Goal: Book appointment/travel/reservation

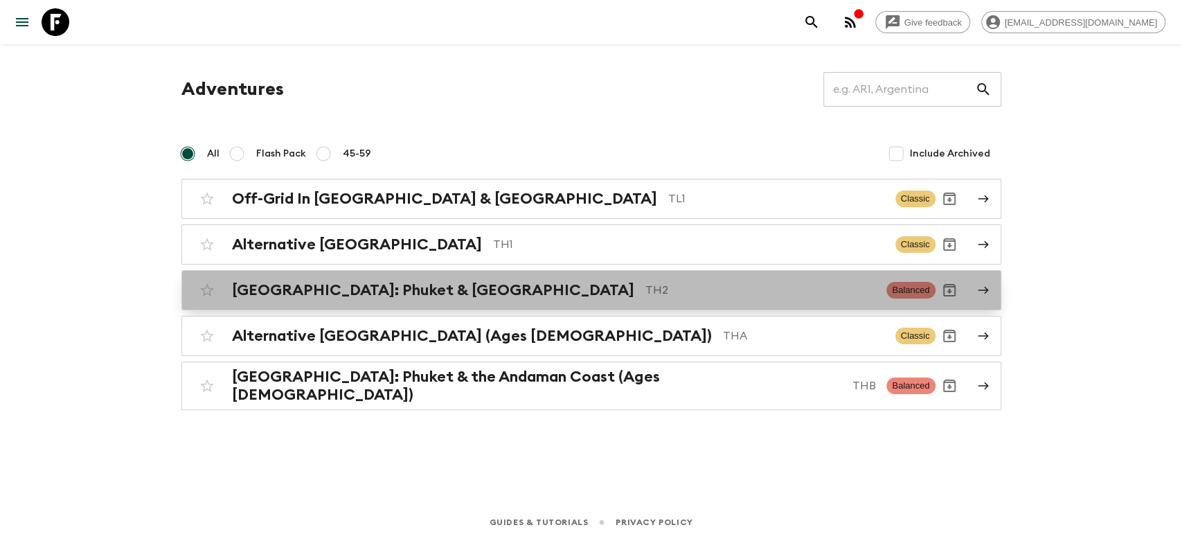
click at [422, 291] on h2 "[GEOGRAPHIC_DATA]: Phuket & [GEOGRAPHIC_DATA]" at bounding box center [433, 290] width 402 height 18
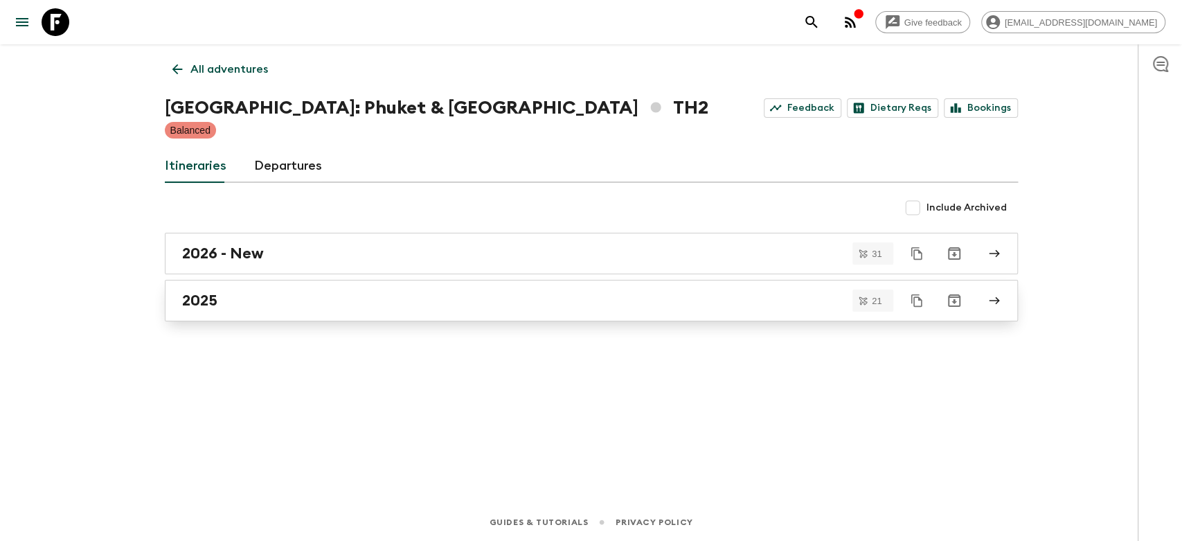
click at [284, 292] on div "2025" at bounding box center [578, 301] width 792 height 18
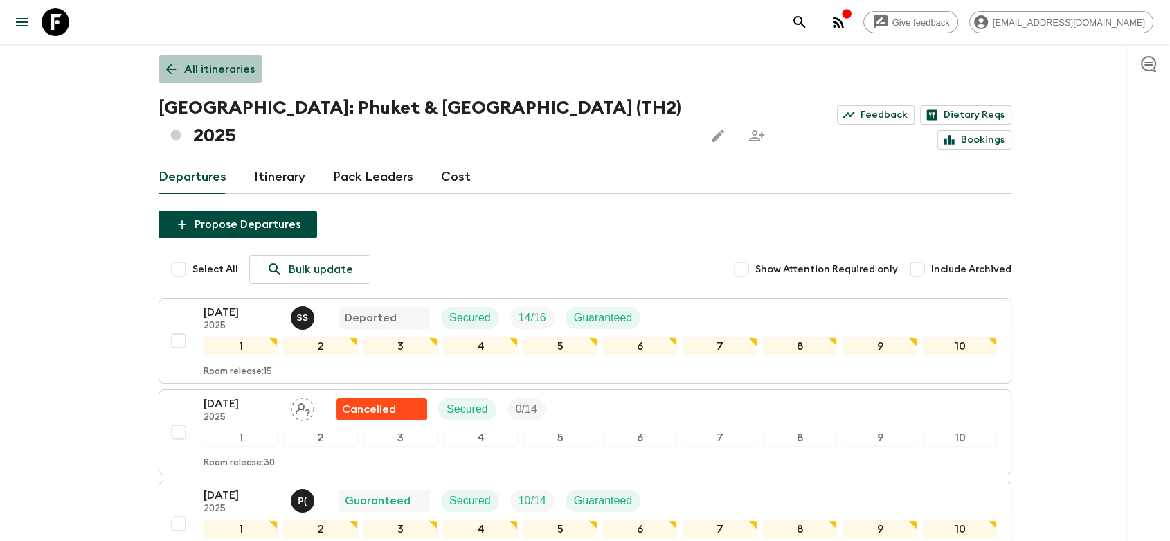
click at [188, 64] on p "All itineraries" at bounding box center [219, 69] width 71 height 17
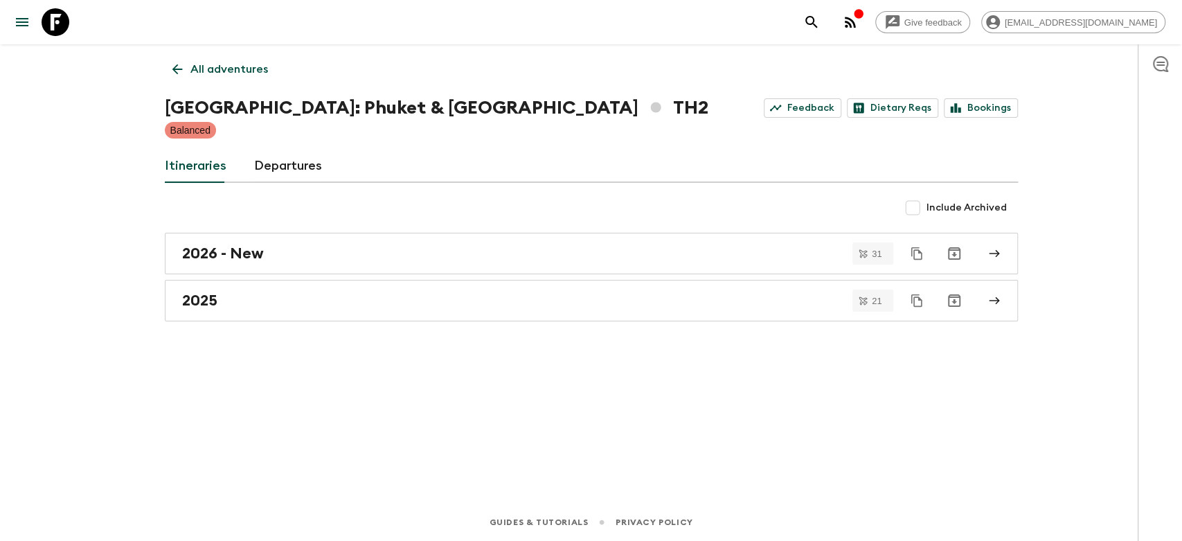
click at [175, 64] on icon at bounding box center [177, 69] width 15 height 15
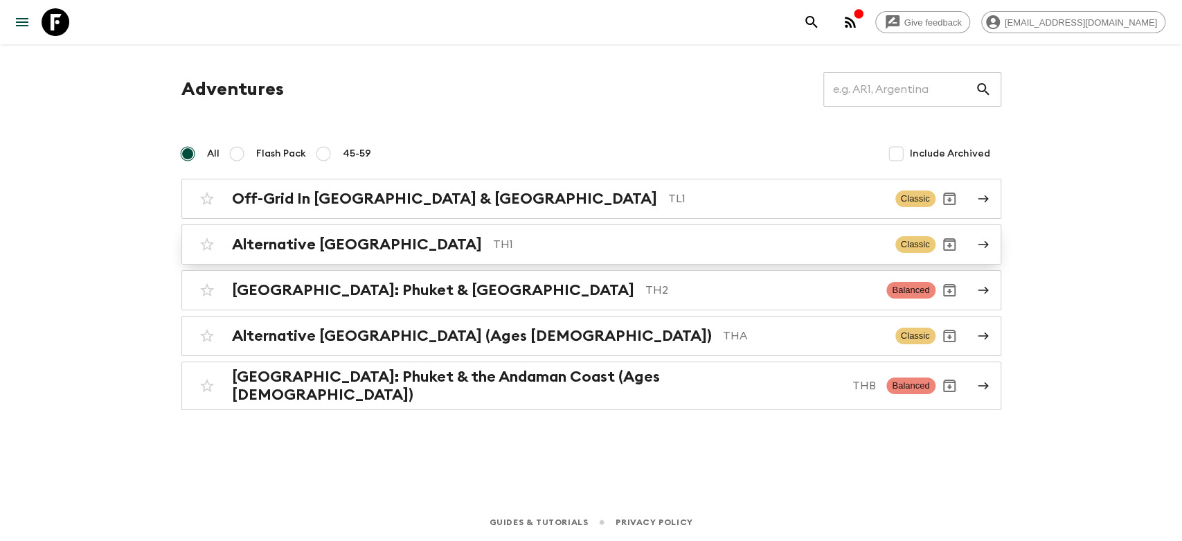
click at [326, 237] on h2 "Alternative [GEOGRAPHIC_DATA]" at bounding box center [357, 244] width 250 height 18
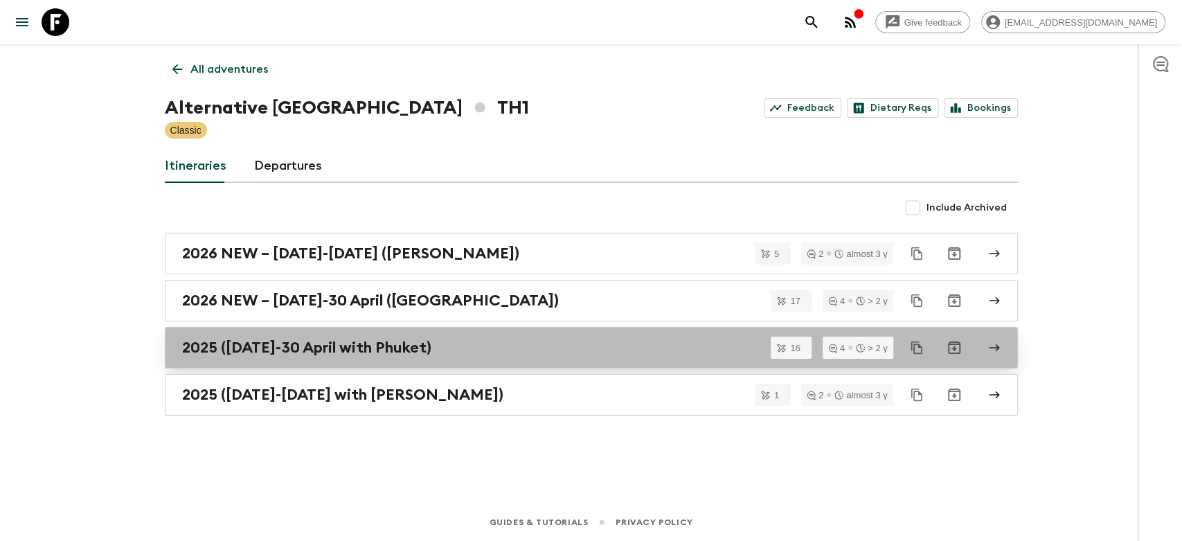
click at [537, 345] on div "2025 ([DATE]-30 April with Phuket)" at bounding box center [578, 348] width 792 height 18
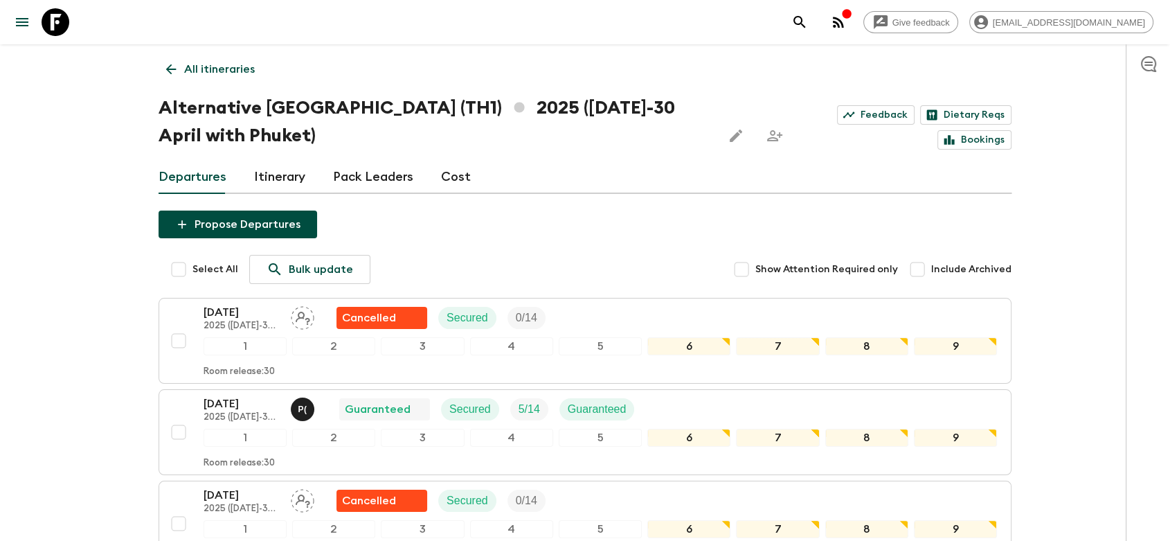
click at [199, 71] on p "All itineraries" at bounding box center [219, 69] width 71 height 17
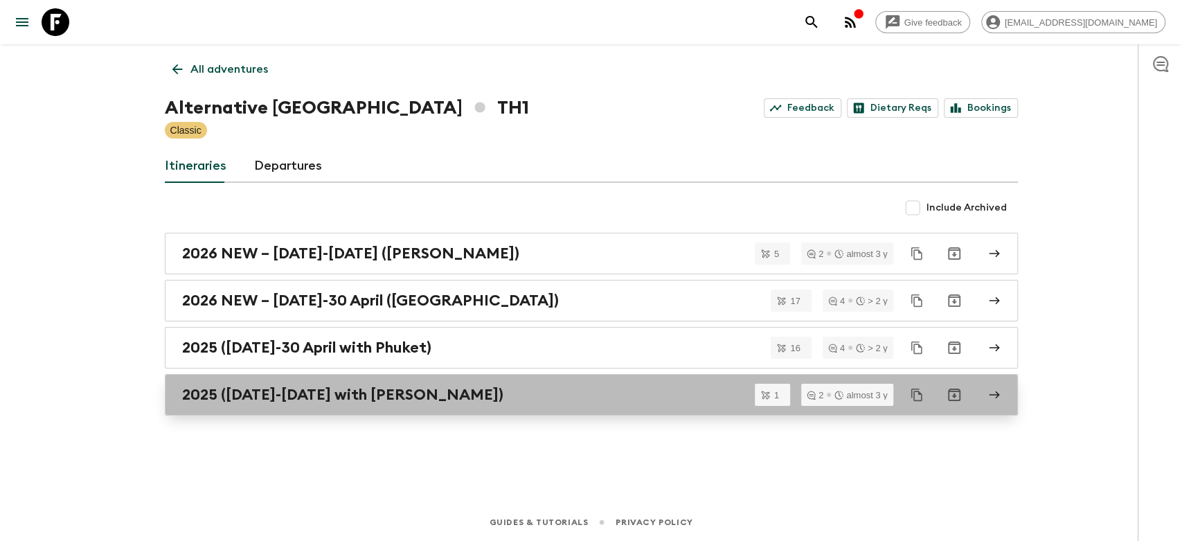
click at [321, 401] on h2 "2025 ([DATE]-[DATE] with [PERSON_NAME])" at bounding box center [342, 395] width 321 height 18
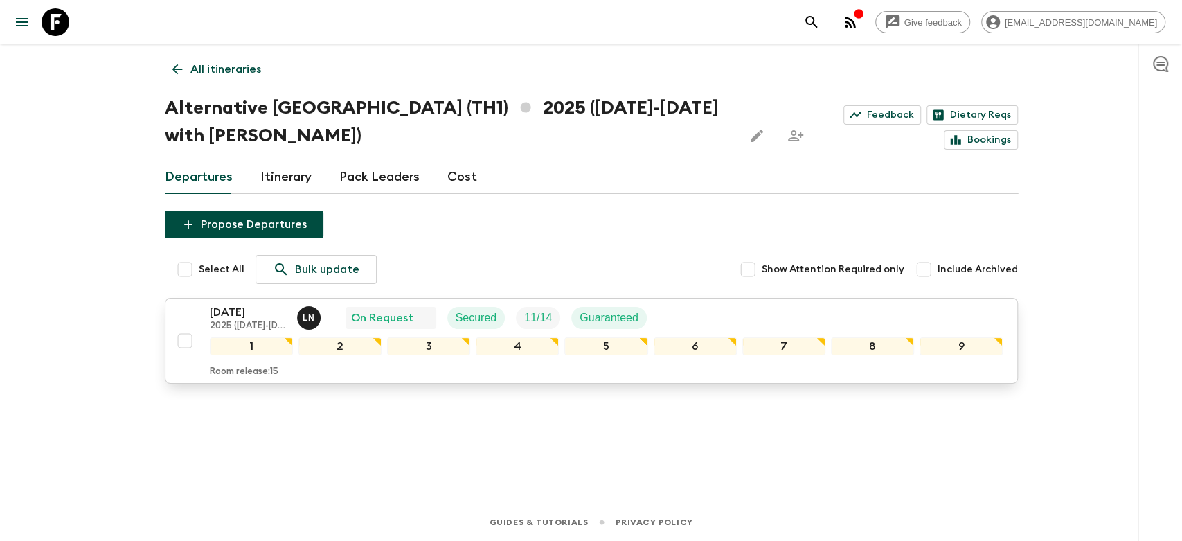
click at [702, 312] on div "[DATE] 2025 ([DATE]-[DATE] with Koh Samui) L N On Request Secured 11 / 14 Guara…" at bounding box center [607, 318] width 794 height 28
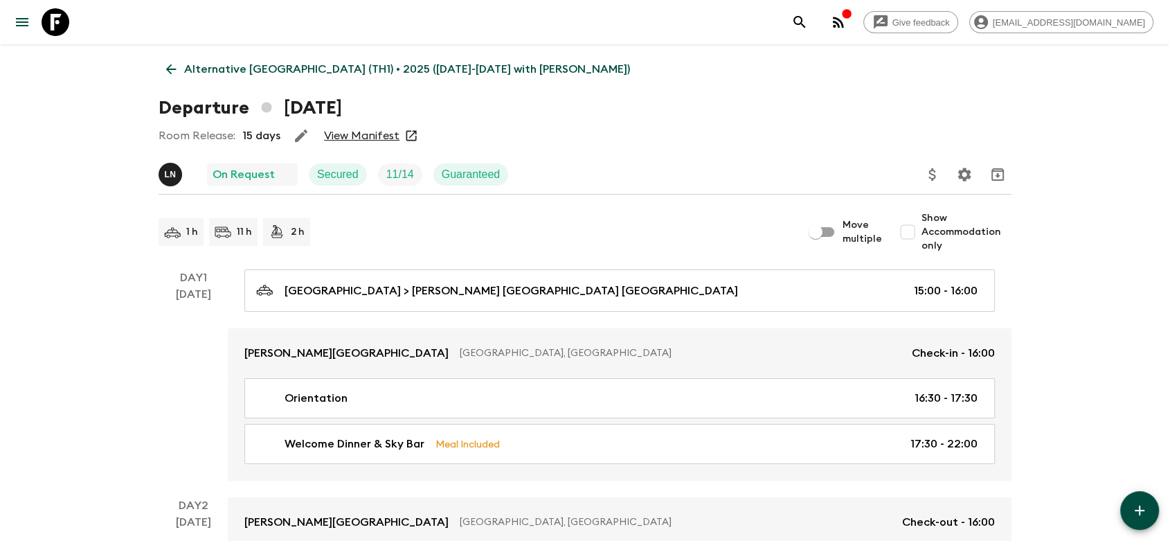
click at [372, 136] on link "View Manifest" at bounding box center [361, 136] width 75 height 14
